Goal: Information Seeking & Learning: Stay updated

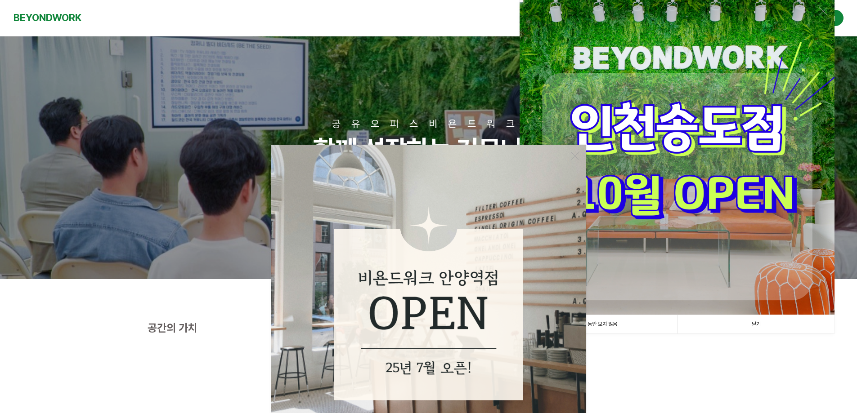
scroll to position [180, 0]
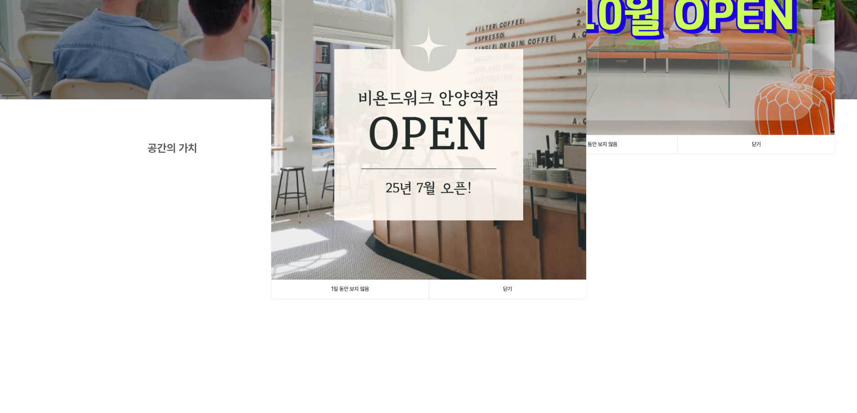
click at [519, 293] on link "닫기" at bounding box center [507, 289] width 157 height 18
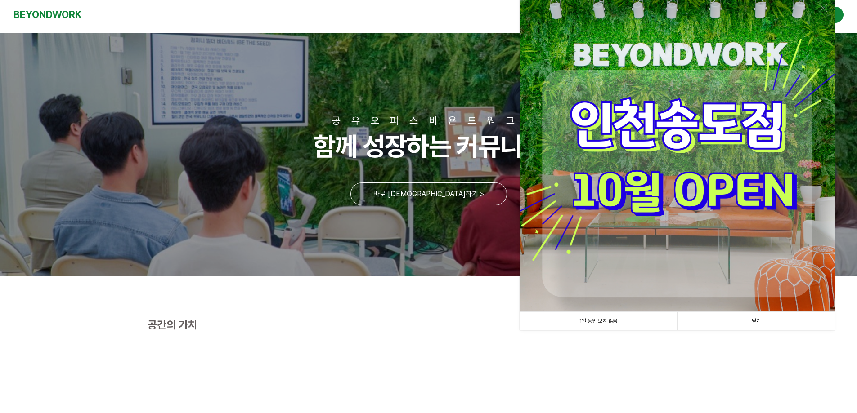
scroll to position [0, 0]
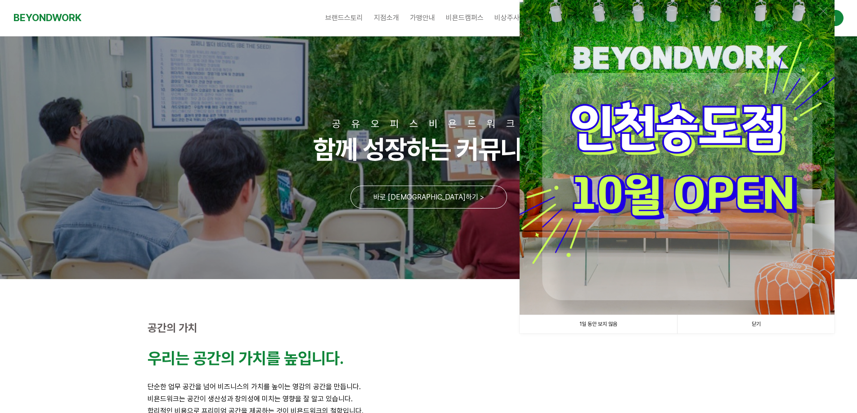
click at [746, 328] on link "닫기" at bounding box center [755, 324] width 157 height 18
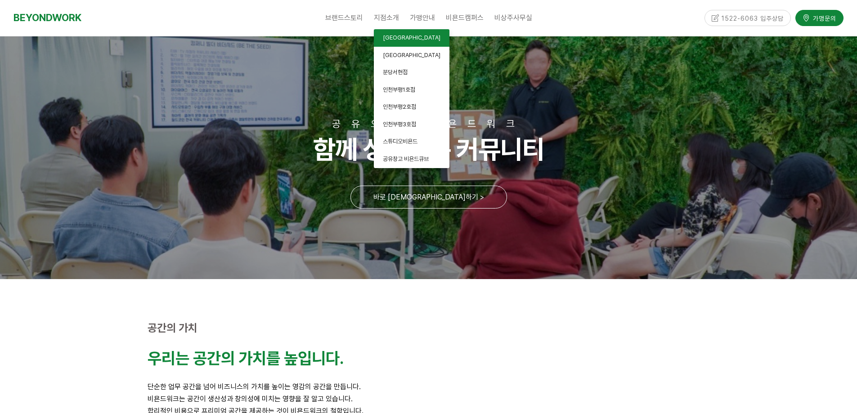
click at [387, 36] on span "[GEOGRAPHIC_DATA]" at bounding box center [412, 37] width 58 height 7
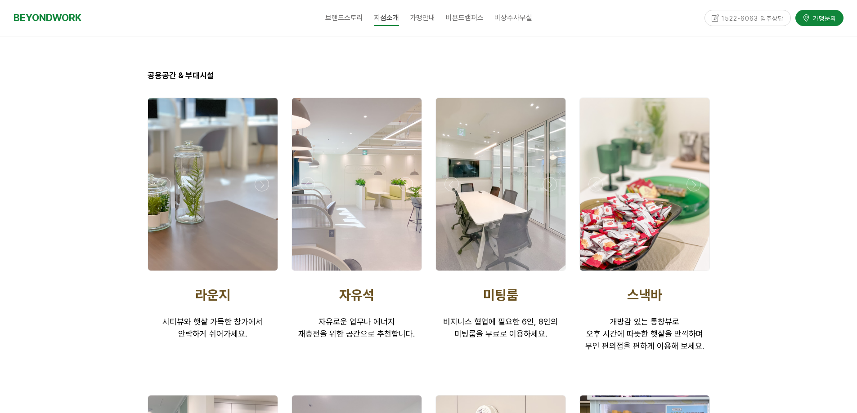
scroll to position [1529, 0]
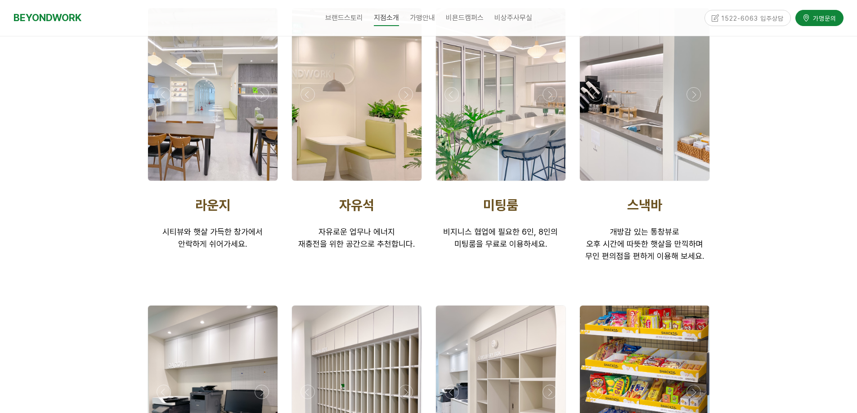
click at [494, 120] on div at bounding box center [500, 94] width 129 height 173
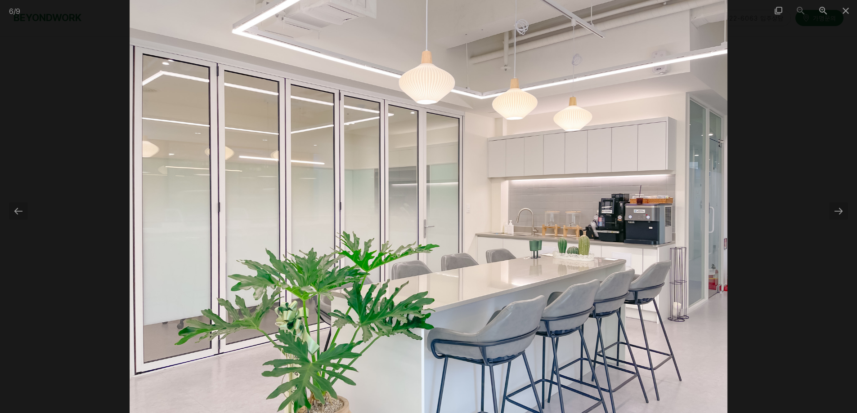
drag, startPoint x: 761, startPoint y: 217, endPoint x: 765, endPoint y: 204, distance: 14.0
click at [764, 217] on div at bounding box center [428, 206] width 857 height 413
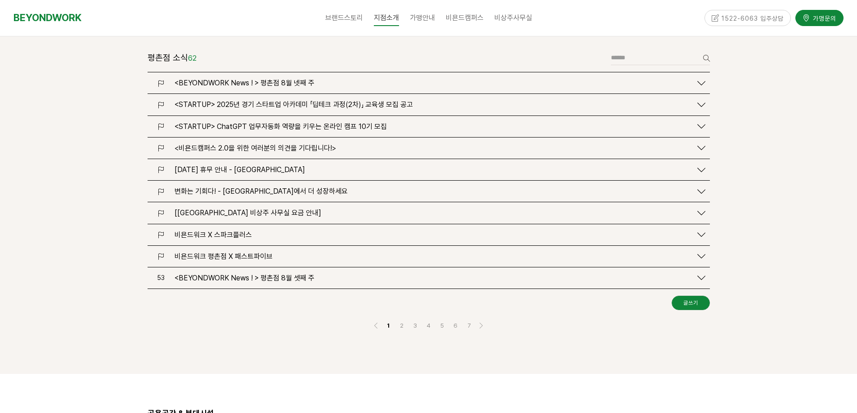
scroll to position [1079, 0]
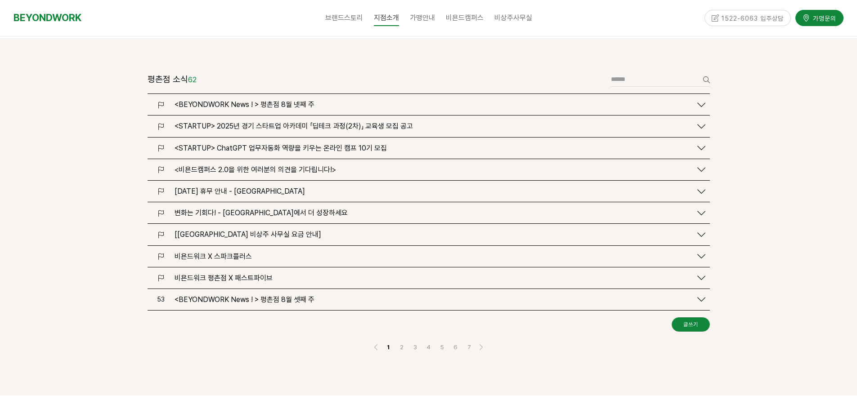
click at [286, 94] on div "<BEYONDWORK News ! > 평촌점 8월 넷째 주" at bounding box center [428, 104] width 562 height 21
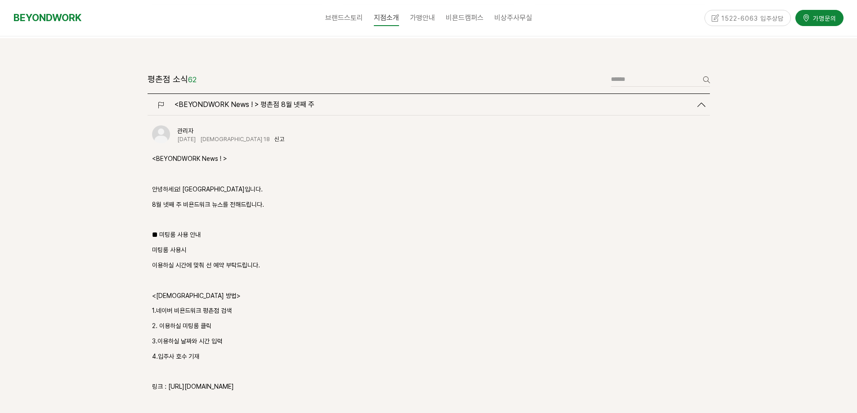
click at [286, 100] on span "<BEYONDWORK News ! > 평촌점 8월 넷째 주" at bounding box center [244, 104] width 140 height 9
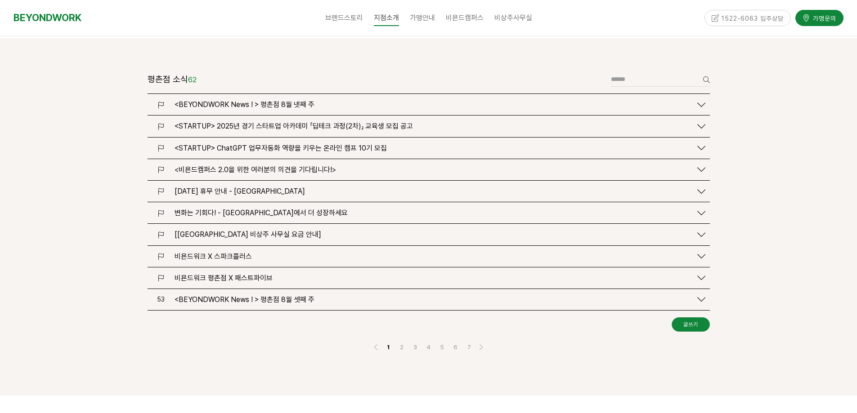
click at [286, 100] on span "<BEYONDWORK News ! > 평촌점 8월 넷째 주" at bounding box center [244, 104] width 140 height 9
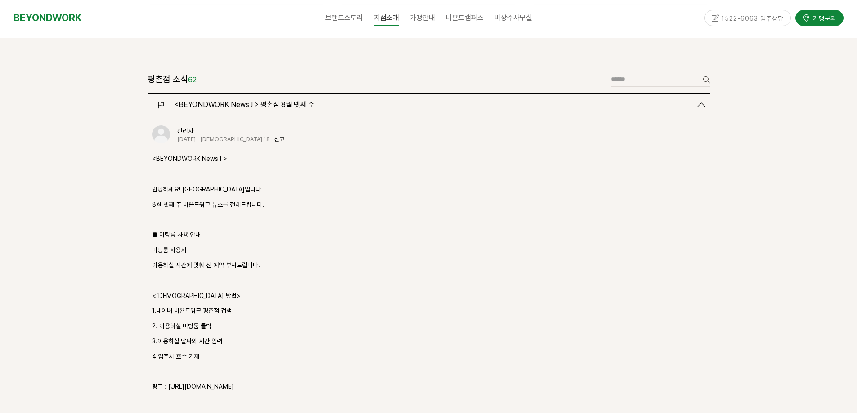
scroll to position [1169, 0]
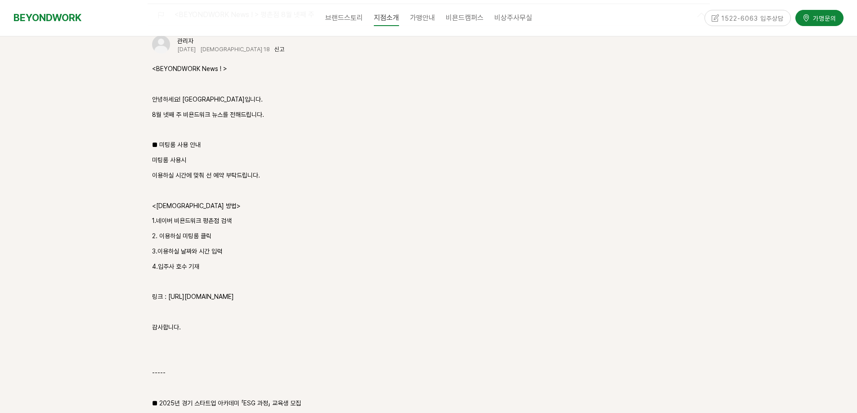
click at [182, 292] on p "링크 : https://url.kr/9dalmu" at bounding box center [428, 297] width 553 height 11
click at [187, 292] on p "링크 : https://url.kr/9dalmu" at bounding box center [428, 297] width 553 height 11
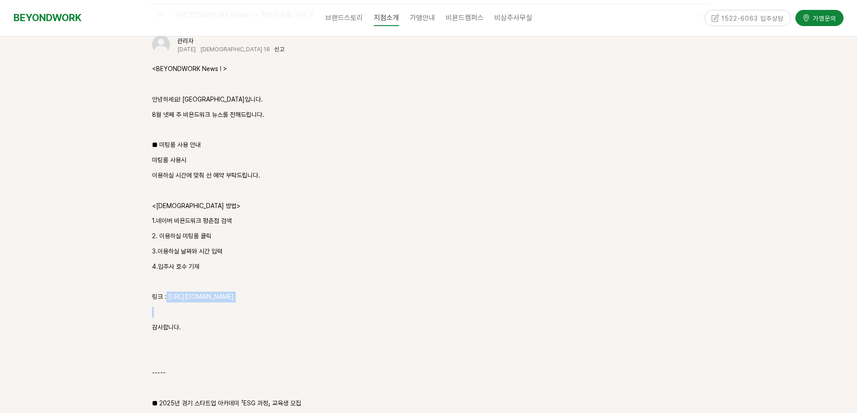
drag, startPoint x: 166, startPoint y: 263, endPoint x: 288, endPoint y: 277, distance: 123.1
click at [206, 292] on p "링크 : https://url.kr/9dalmu" at bounding box center [428, 297] width 553 height 11
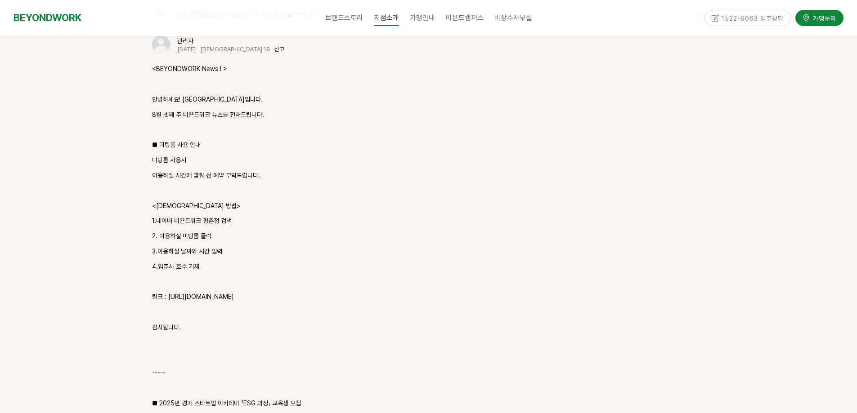
click at [206, 292] on p "링크 : https://url.kr/9dalmu" at bounding box center [428, 297] width 553 height 11
drag, startPoint x: 174, startPoint y: 259, endPoint x: 258, endPoint y: 262, distance: 84.2
click at [258, 292] on p "링크 : https://url.kr/9dalmu" at bounding box center [428, 297] width 553 height 11
click at [228, 292] on p "링크 : https://url.kr/9dalmu" at bounding box center [428, 297] width 553 height 11
drag, startPoint x: 224, startPoint y: 261, endPoint x: 167, endPoint y: 259, distance: 57.1
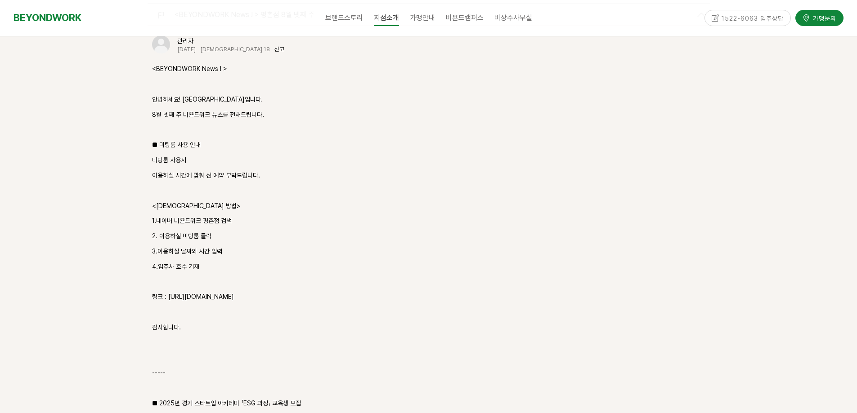
click at [167, 292] on p "링크 : https://url.kr/9dalmu" at bounding box center [428, 297] width 553 height 11
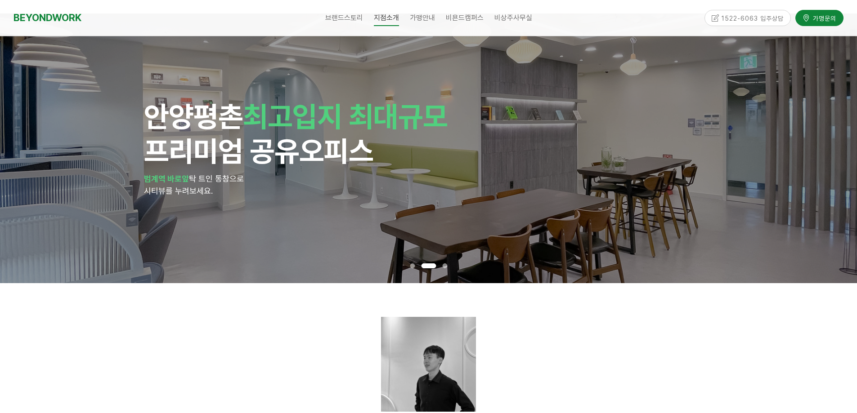
scroll to position [0, 0]
